Goal: Task Accomplishment & Management: Manage account settings

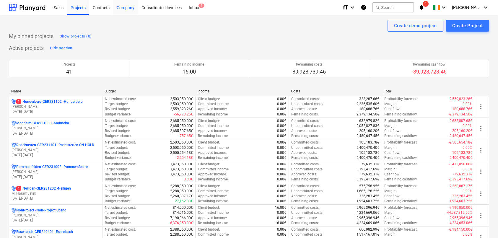
click at [126, 10] on div "Company" at bounding box center [125, 7] width 25 height 15
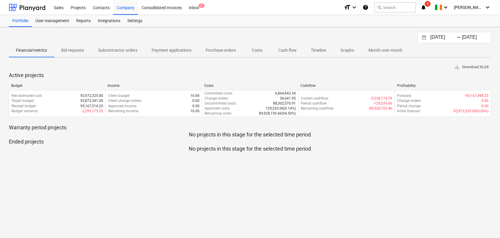
click at [288, 52] on p "Cash flow" at bounding box center [287, 50] width 18 height 6
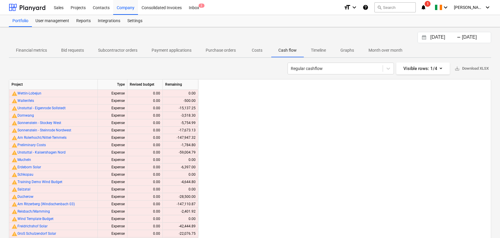
scroll to position [0, 816]
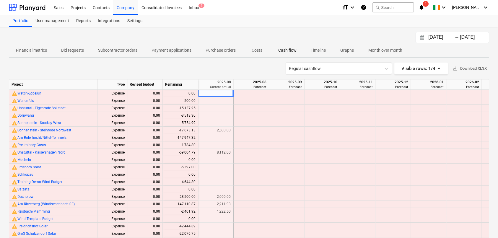
click at [306, 67] on div at bounding box center [333, 69] width 89 height 6
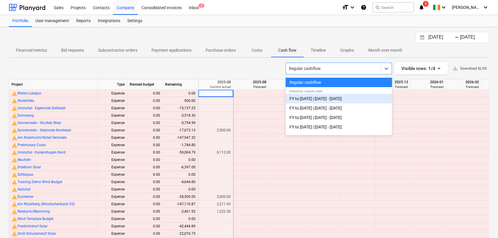
click at [312, 99] on div "FY to [DATE] | [DATE] - [DATE]" at bounding box center [339, 98] width 106 height 9
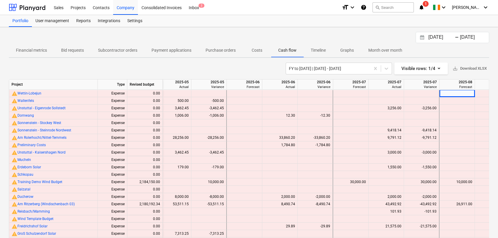
click at [287, 51] on p "Cash flow" at bounding box center [287, 50] width 18 height 6
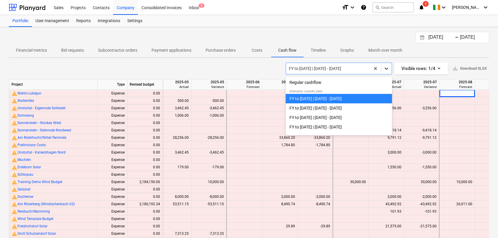
click at [387, 69] on icon at bounding box center [387, 69] width 4 height 2
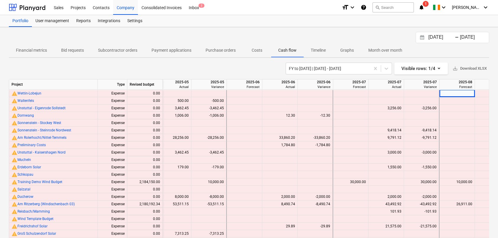
click at [230, 66] on div "FY to [DATE] | [DATE] - [DATE] Visible rows : 1/4 save_alt Download XLSX" at bounding box center [249, 69] width 481 height 12
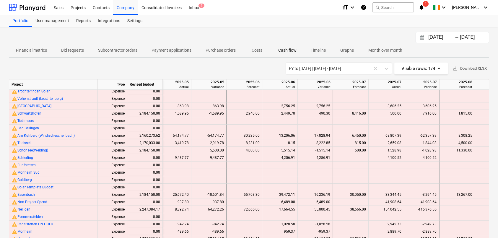
scroll to position [29, 0]
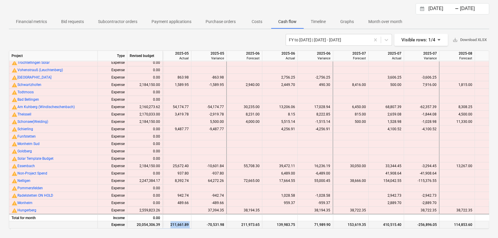
drag, startPoint x: 195, startPoint y: 226, endPoint x: 171, endPoint y: 224, distance: 23.7
click at [0, 0] on div "Expense 20,054,306.39 141,129.91 211,661.89 -70,531.98 211,973.65 139,983.75 71…" at bounding box center [0, 0] width 0 height 0
drag, startPoint x: 171, startPoint y: 224, endPoint x: 179, endPoint y: 233, distance: 11.1
click at [179, 233] on div "[DATE] Press the down arrow key to interact with the calendar and select a date…" at bounding box center [249, 119] width 498 height 240
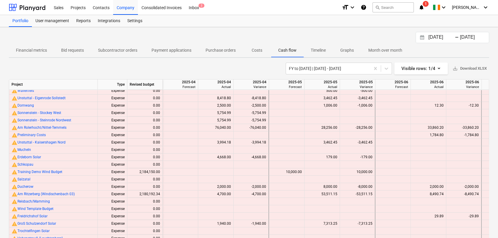
scroll to position [0, 0]
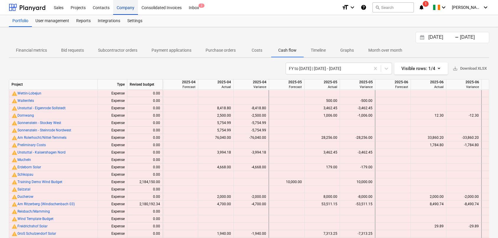
click at [126, 11] on div "Company" at bounding box center [125, 7] width 25 height 15
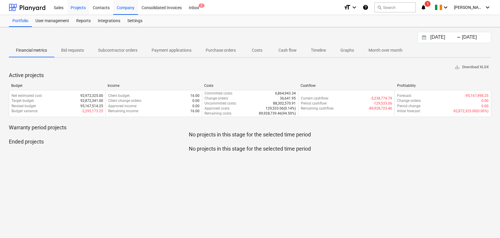
drag, startPoint x: 85, startPoint y: 6, endPoint x: 79, endPoint y: 8, distance: 6.8
click at [85, 6] on div "Projects" at bounding box center [78, 7] width 22 height 15
click at [79, 8] on div "Projects" at bounding box center [78, 7] width 22 height 15
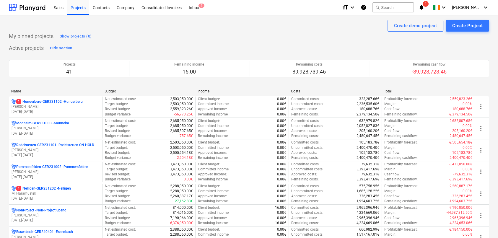
click at [16, 91] on div "Name" at bounding box center [55, 91] width 89 height 4
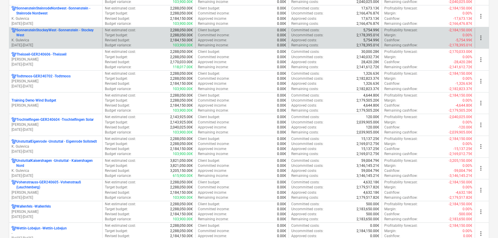
scroll to position [739, 0]
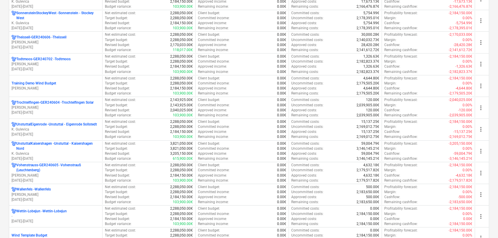
drag, startPoint x: 37, startPoint y: 87, endPoint x: 29, endPoint y: 82, distance: 9.2
click at [29, 82] on p "Training Demo Wind Budget" at bounding box center [34, 83] width 45 height 5
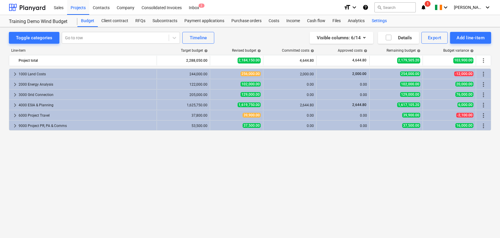
click at [379, 22] on div "Settings" at bounding box center [379, 21] width 22 height 12
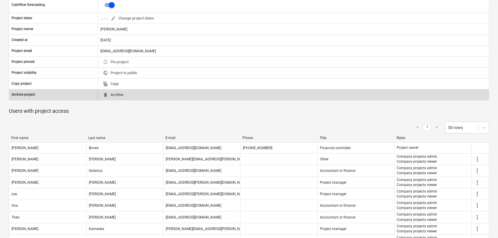
scroll to position [177, 0]
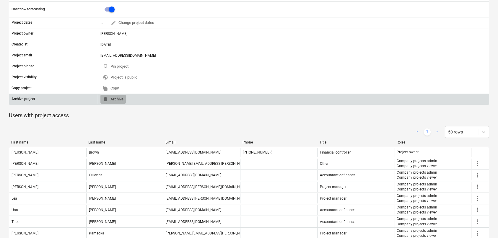
click at [116, 99] on span "delete Archive" at bounding box center [113, 99] width 21 height 7
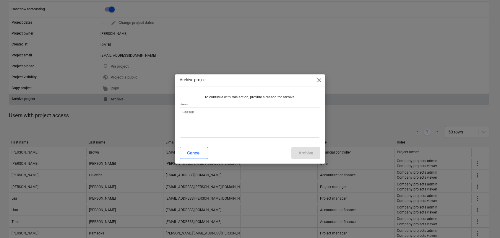
type textarea "x"
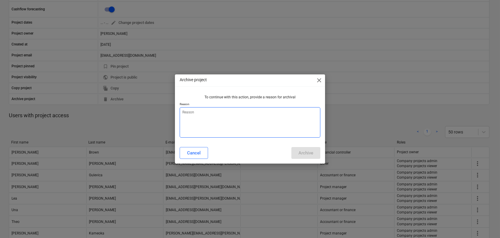
click at [208, 116] on textarea at bounding box center [250, 122] width 141 height 30
type textarea "T"
type textarea "x"
type textarea "Te"
type textarea "x"
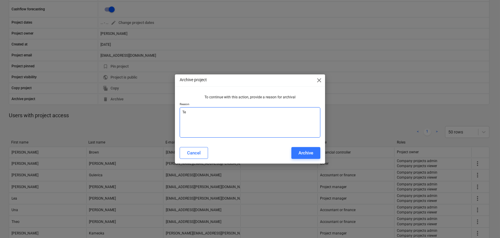
type textarea "Tes"
type textarea "x"
type textarea "Test"
type textarea "x"
type textarea "Test"
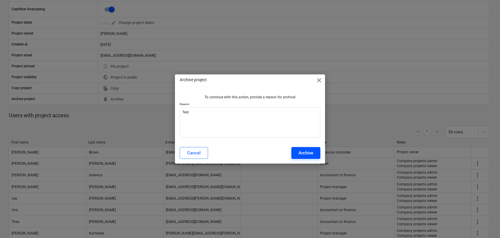
click at [299, 152] on div "Archive" at bounding box center [306, 153] width 15 height 8
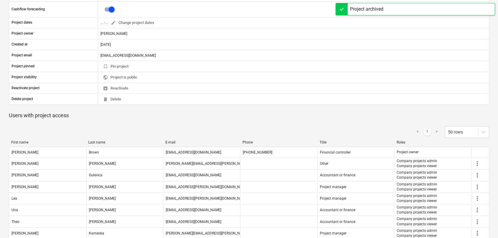
scroll to position [0, 0]
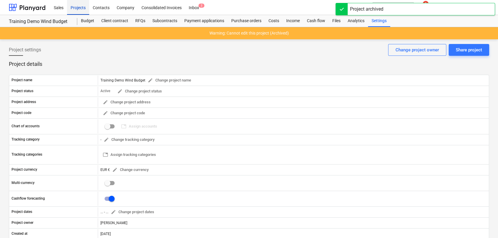
click at [80, 8] on div "Projects" at bounding box center [78, 7] width 22 height 15
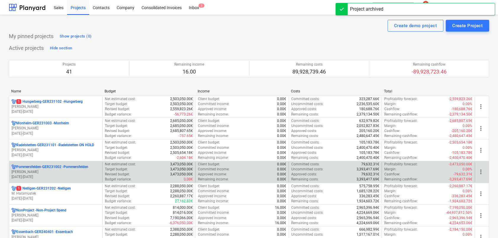
scroll to position [59, 0]
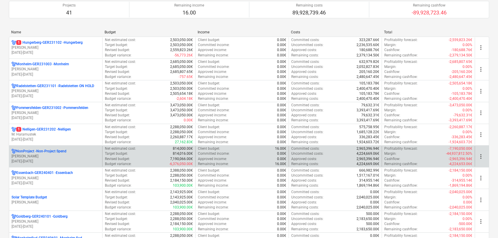
click at [47, 154] on p "[PERSON_NAME]" at bounding box center [56, 156] width 88 height 5
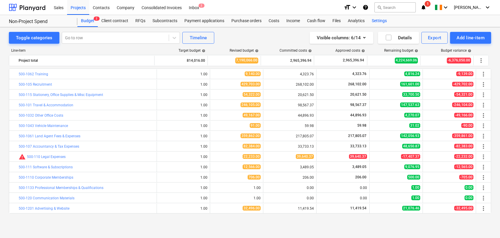
click at [380, 22] on div "Settings" at bounding box center [379, 21] width 22 height 12
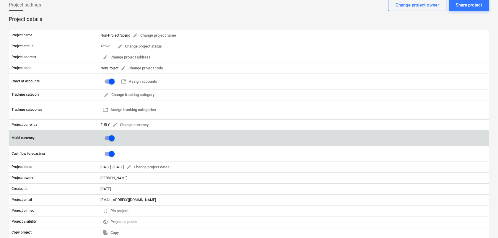
scroll to position [207, 0]
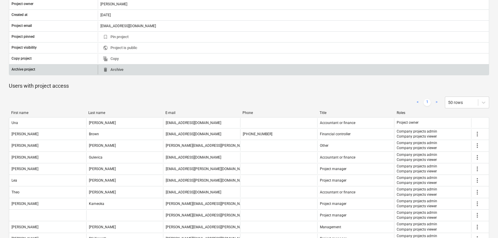
click at [116, 70] on span "delete Archive" at bounding box center [113, 70] width 21 height 7
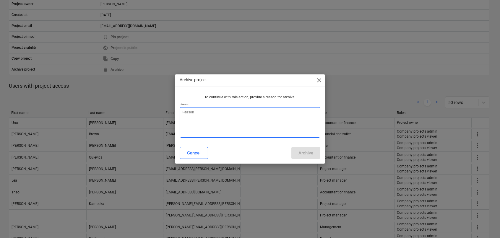
click at [206, 117] on textarea at bounding box center [250, 122] width 141 height 30
type textarea "x"
type textarea "F"
type textarea "x"
type textarea "Fo"
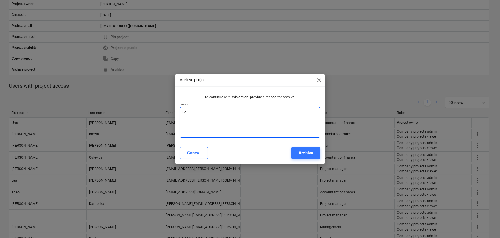
type textarea "x"
type textarea "For"
type textarea "x"
type textarea "For"
type textarea "x"
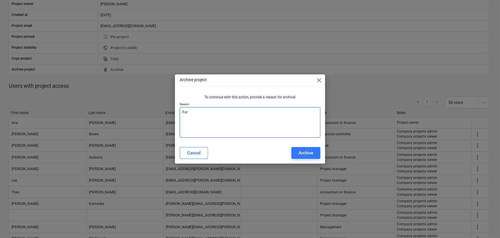
type textarea "For c"
type textarea "x"
type textarea "For ca"
type textarea "x"
type textarea "For c"
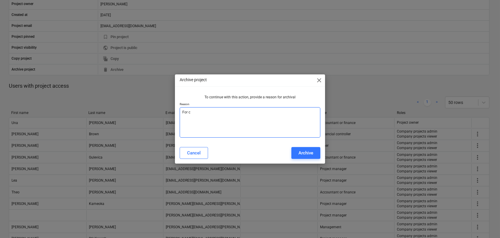
type textarea "x"
type textarea "For"
type textarea "x"
type textarea "For p"
type textarea "x"
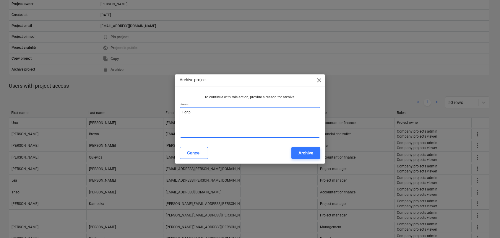
type textarea "For pr"
type textarea "x"
type textarea "For pro"
type textarea "x"
type textarea "For proj"
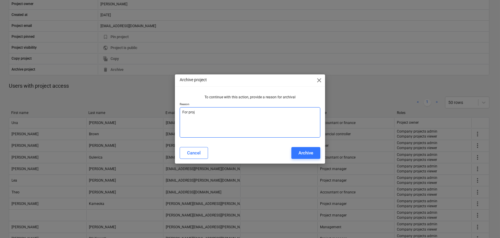
type textarea "x"
type textarea "For proje"
type textarea "x"
type textarea "For projec"
type textarea "x"
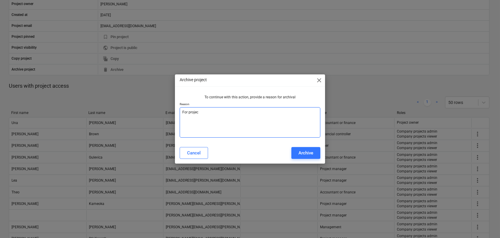
type textarea "For project"
type textarea "x"
type textarea "For project"
type textarea "x"
type textarea "For project c"
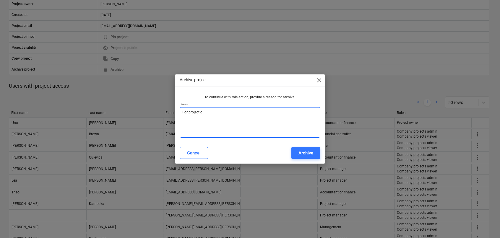
type textarea "x"
type textarea "For project ca"
type textarea "x"
type textarea "For project cas"
type textarea "x"
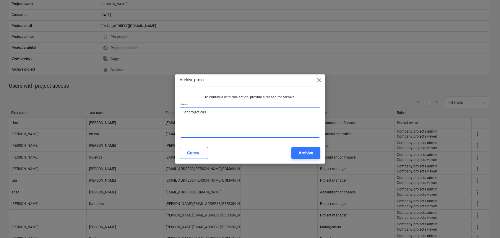
type textarea "For project cash"
type textarea "x"
type textarea "For project cashf"
type textarea "x"
type textarea "For project cashfl"
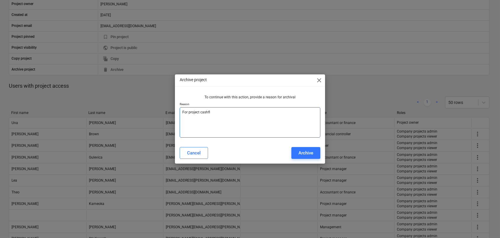
type textarea "x"
type textarea "For project cashflo"
type textarea "x"
drag, startPoint x: 223, startPoint y: 114, endPoint x: 178, endPoint y: 110, distance: 44.8
click at [178, 110] on div "To continue with this action, provide a reason for archival Reason For project …" at bounding box center [250, 118] width 150 height 50
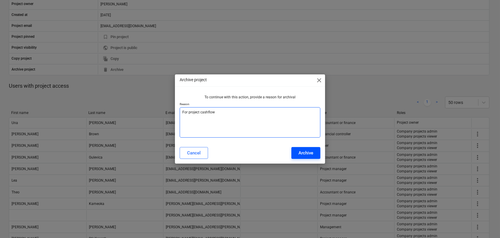
type textarea "For project cashflow"
click at [307, 155] on div "Archive" at bounding box center [306, 153] width 15 height 8
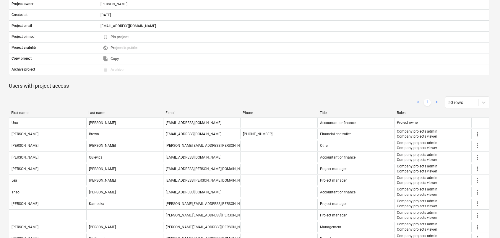
type textarea "x"
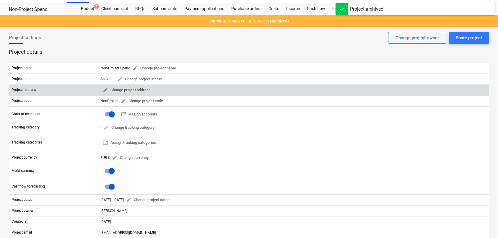
scroll to position [0, 0]
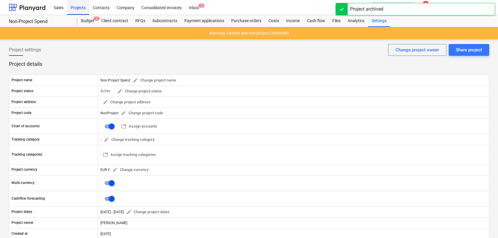
drag, startPoint x: 78, startPoint y: 9, endPoint x: 77, endPoint y: 12, distance: 3.7
click at [78, 9] on div "Projects" at bounding box center [78, 7] width 22 height 15
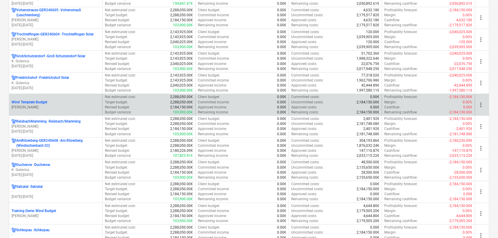
scroll to position [532, 0]
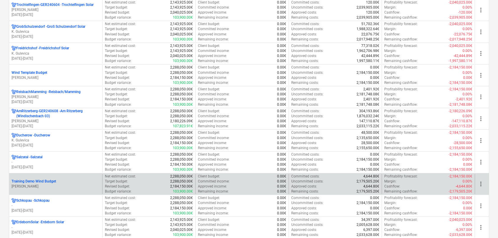
click at [50, 180] on p "Training Demo Wind Budget" at bounding box center [34, 181] width 45 height 5
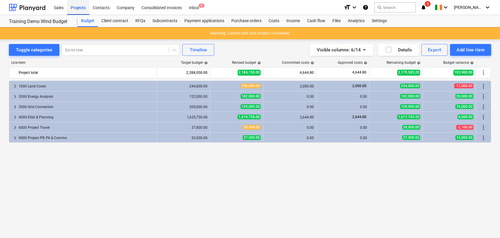
click at [79, 7] on div "Projects" at bounding box center [78, 7] width 22 height 15
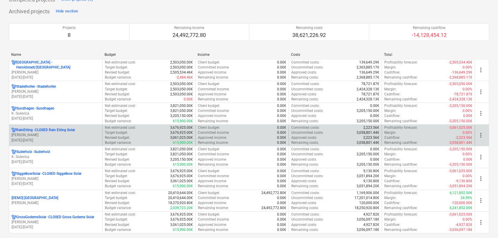
scroll to position [1020, 0]
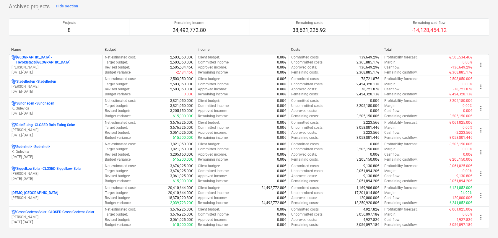
click at [16, 48] on div "Name" at bounding box center [55, 50] width 89 height 4
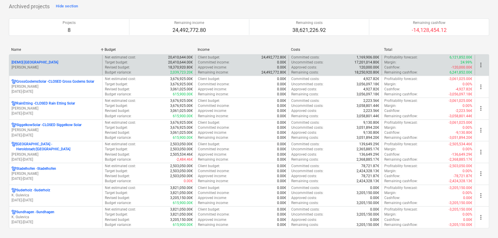
click at [49, 61] on p "[DEMO] [GEOGRAPHIC_DATA]" at bounding box center [35, 62] width 47 height 5
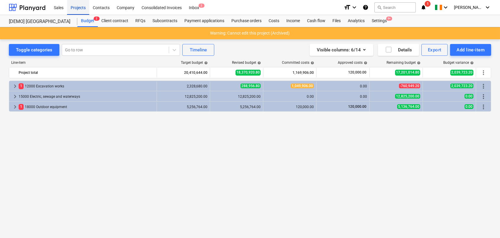
click at [75, 8] on div "Projects" at bounding box center [78, 7] width 22 height 15
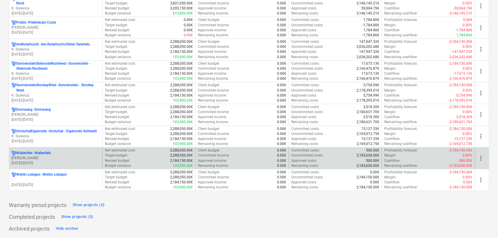
scroll to position [695, 0]
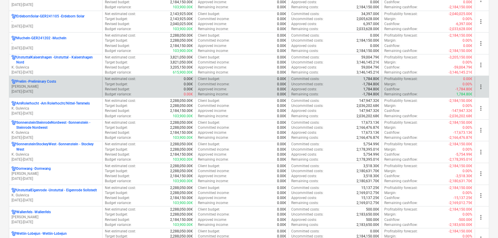
click at [36, 87] on p "[PERSON_NAME]" at bounding box center [56, 86] width 88 height 5
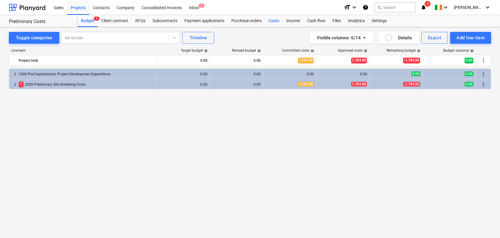
click at [274, 21] on div "Costs" at bounding box center [274, 21] width 18 height 12
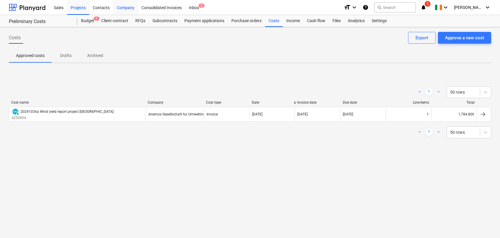
click at [127, 10] on div "Company" at bounding box center [125, 7] width 25 height 15
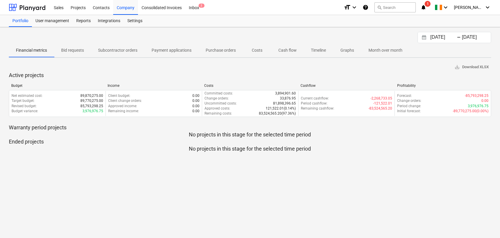
click at [293, 46] on span "Cash flow" at bounding box center [287, 51] width 33 height 10
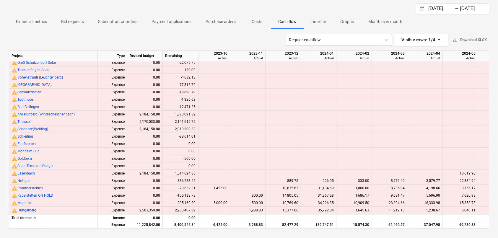
scroll to position [137, 0]
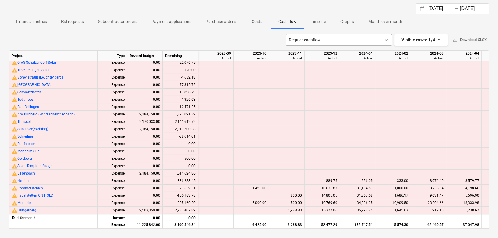
click at [386, 40] on icon at bounding box center [387, 40] width 6 height 6
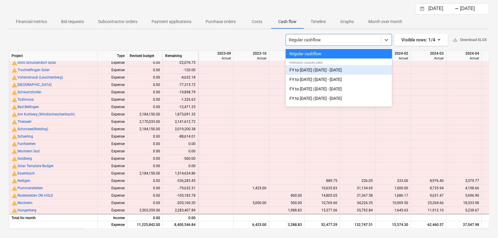
click at [327, 69] on div "FY to [DATE] | [DATE] - [DATE]" at bounding box center [339, 69] width 106 height 9
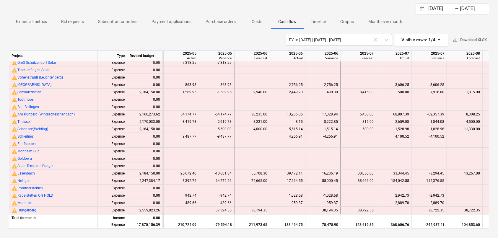
scroll to position [137, 142]
